Goal: Transaction & Acquisition: Book appointment/travel/reservation

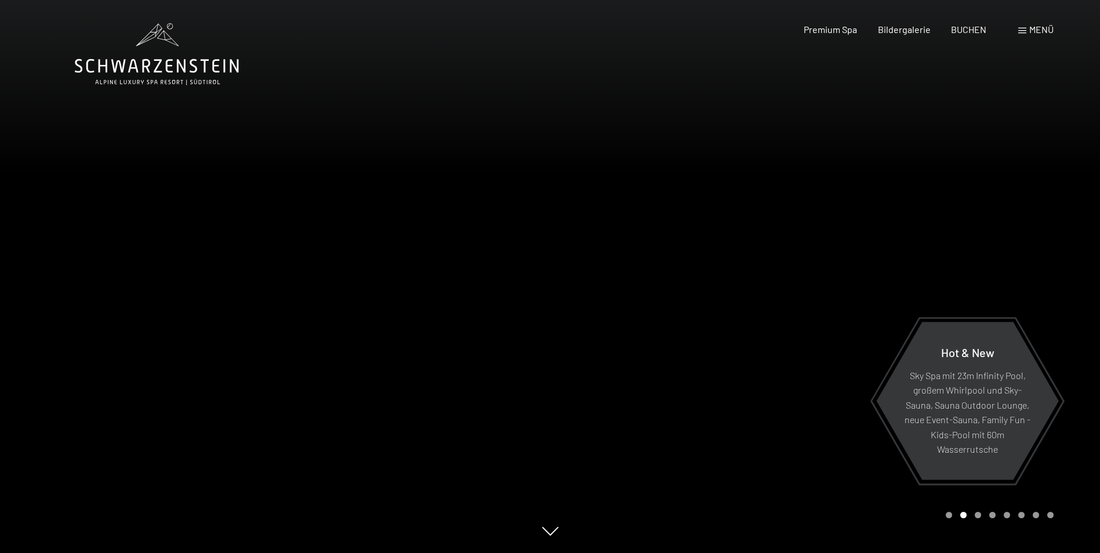
click at [963, 517] on div "Carousel Page 2 (Current Slide)" at bounding box center [963, 515] width 6 height 6
click at [975, 517] on div "Carousel Page 3" at bounding box center [978, 515] width 6 height 6
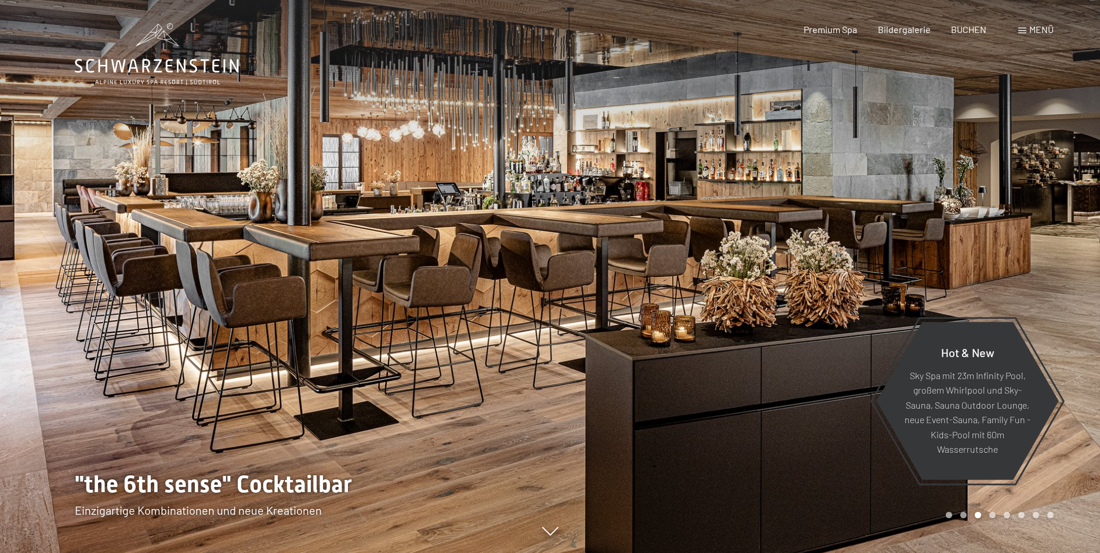
click at [991, 515] on div "Carousel Page 4" at bounding box center [992, 515] width 6 height 6
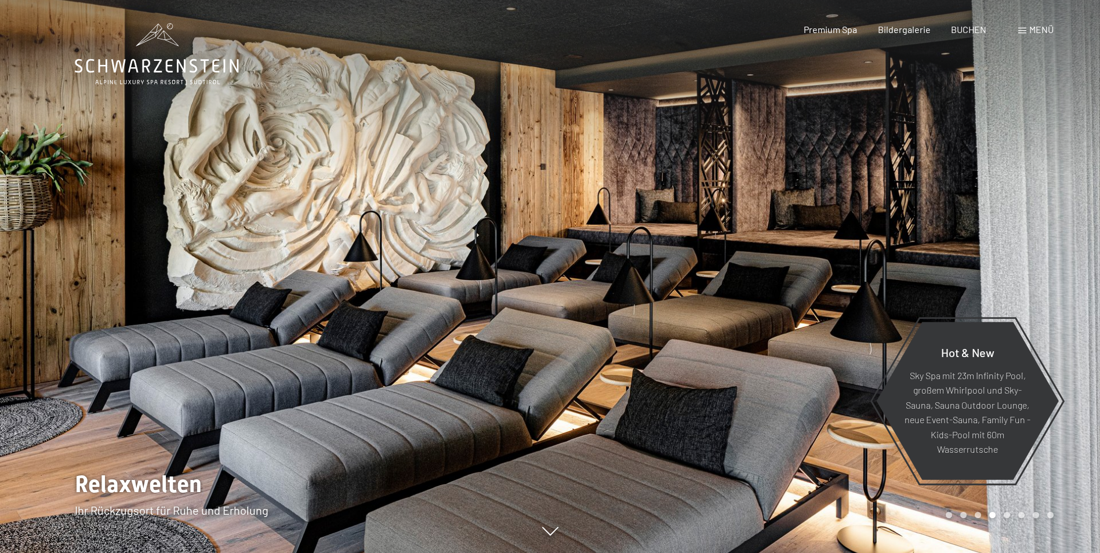
click at [1020, 515] on div "Carousel Page 6" at bounding box center [1021, 515] width 6 height 6
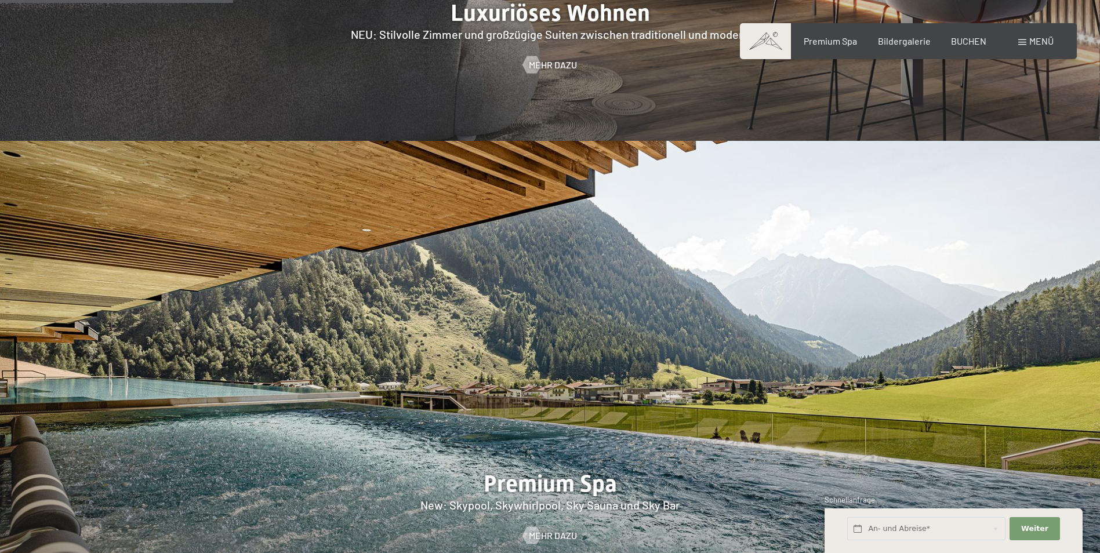
scroll to position [1624, 0]
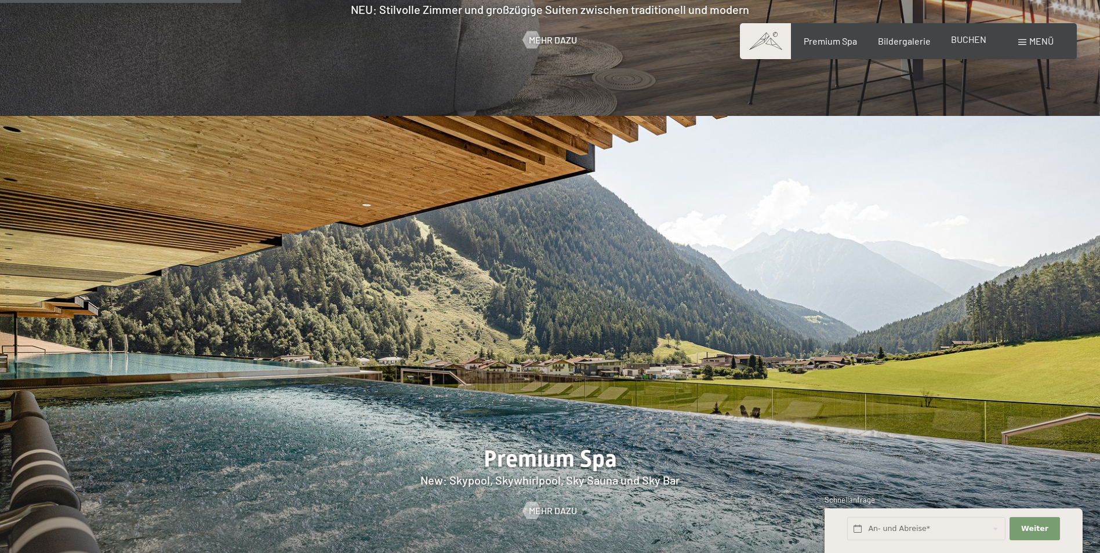
click at [973, 36] on span "BUCHEN" at bounding box center [968, 39] width 35 height 11
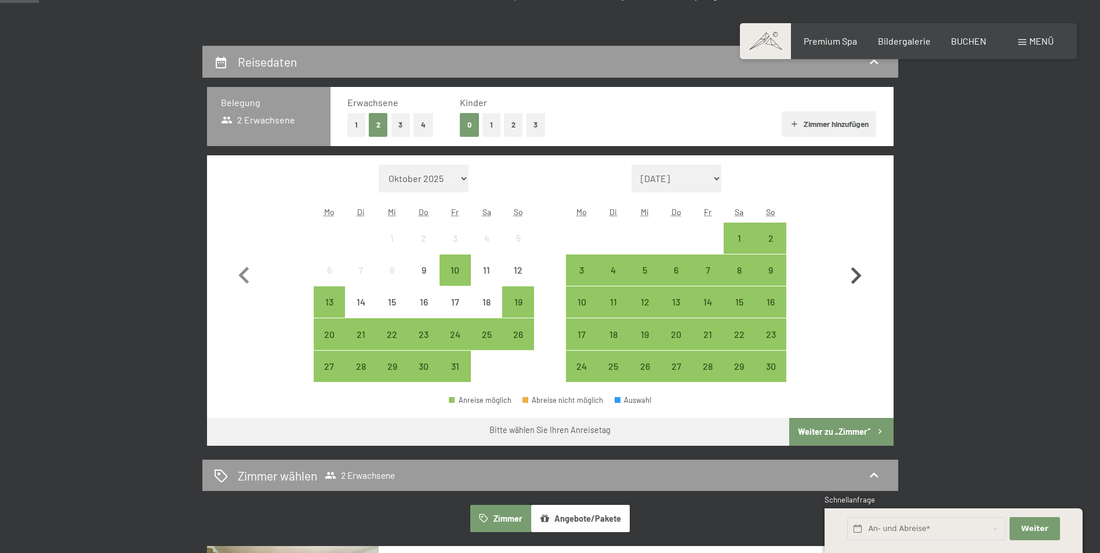
scroll to position [232, 0]
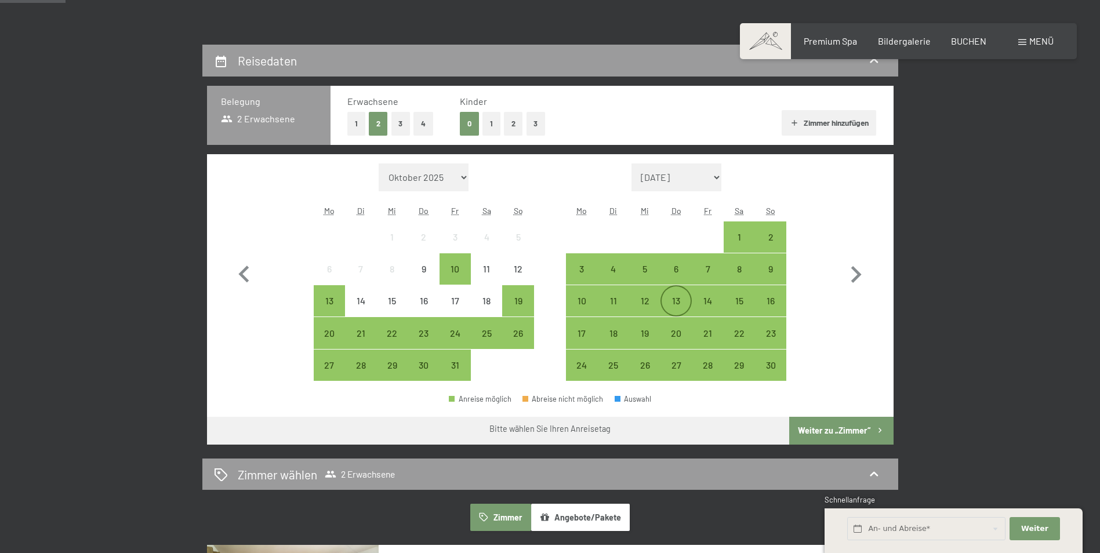
click at [682, 301] on div "13" at bounding box center [676, 310] width 29 height 29
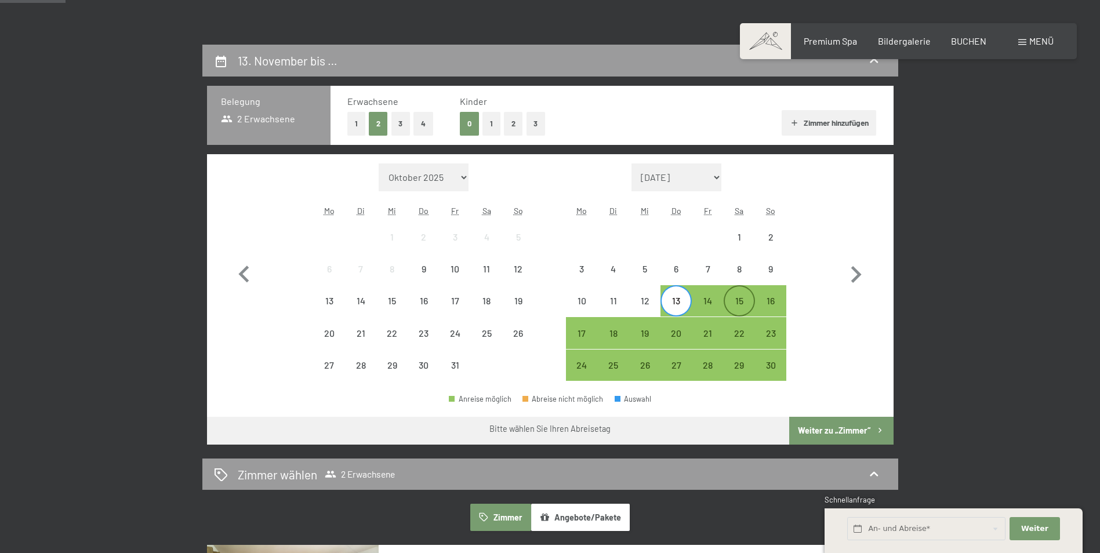
click at [742, 304] on div "15" at bounding box center [739, 310] width 29 height 29
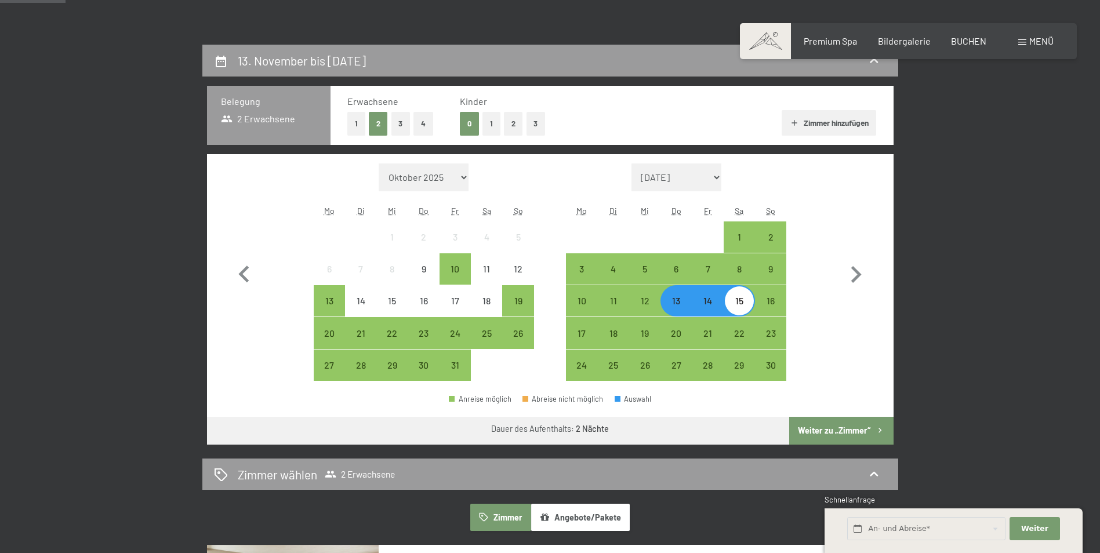
click at [835, 433] on button "Weiter zu „Zimmer“" at bounding box center [841, 431] width 104 height 28
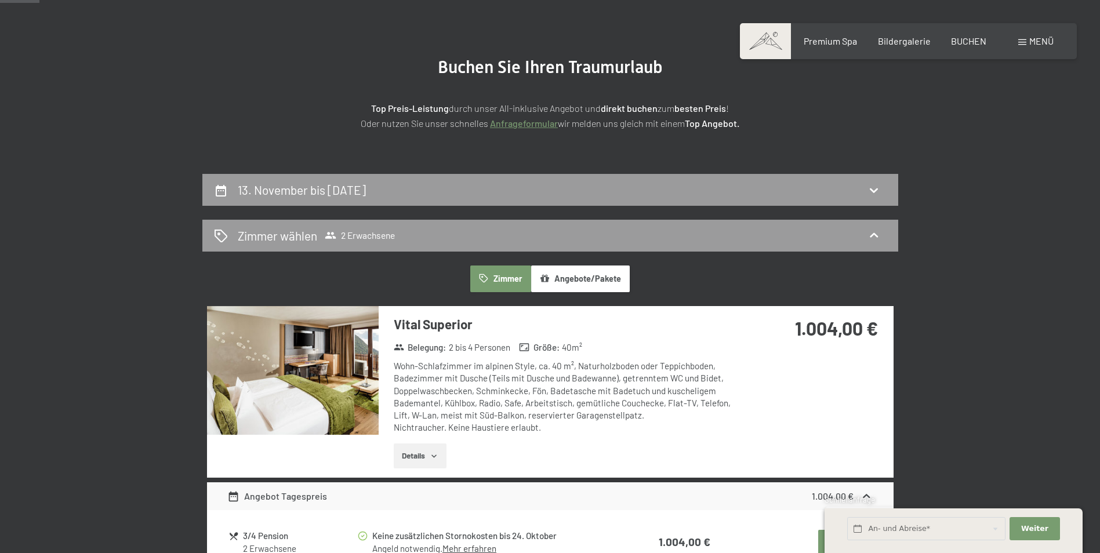
scroll to position [45, 0]
